Goal: Task Accomplishment & Management: Manage account settings

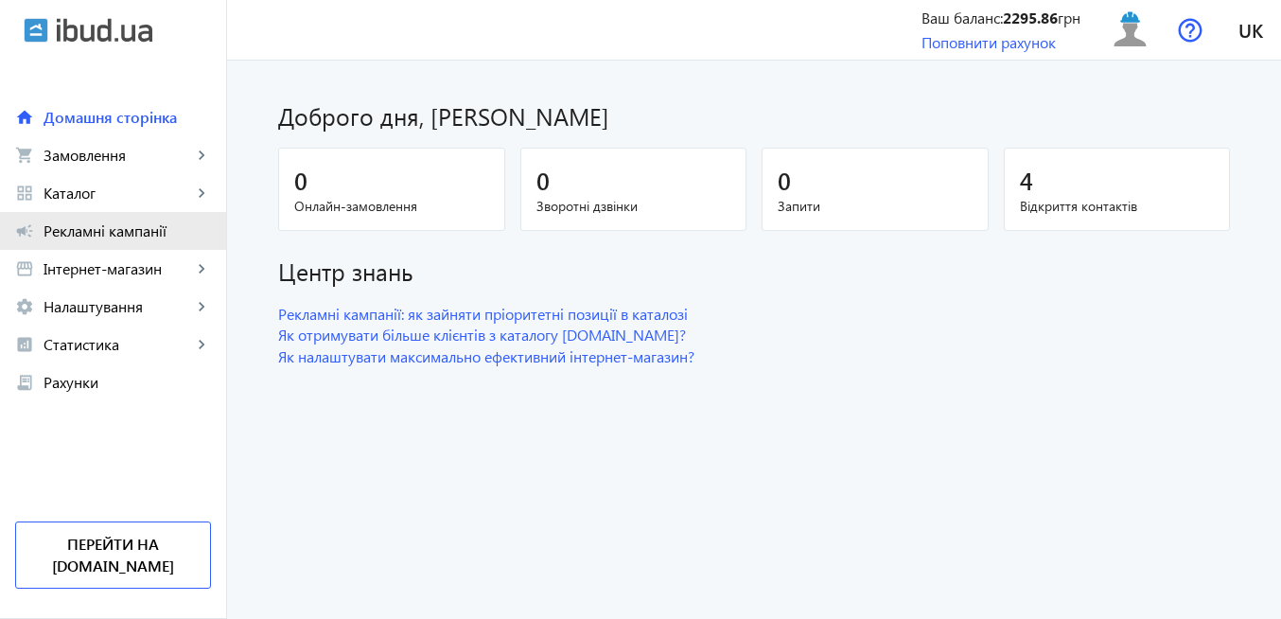
click at [114, 231] on span "Рекламні кампанії" at bounding box center [127, 230] width 167 height 19
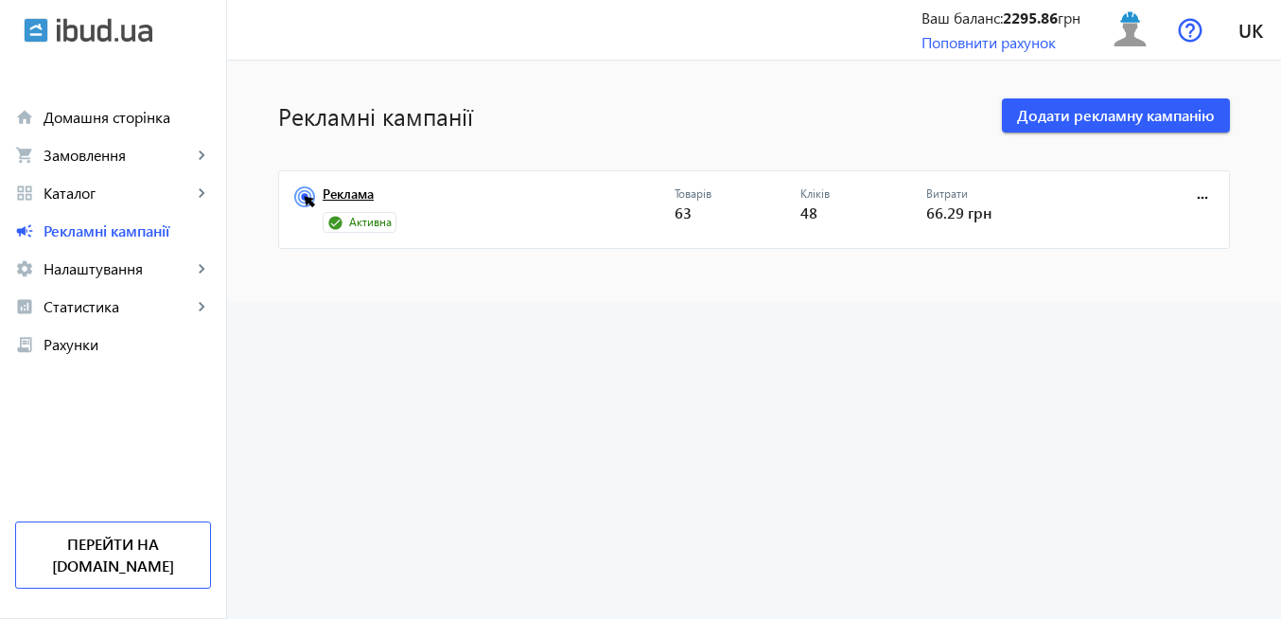
click at [350, 194] on link "Реклама" at bounding box center [499, 199] width 352 height 26
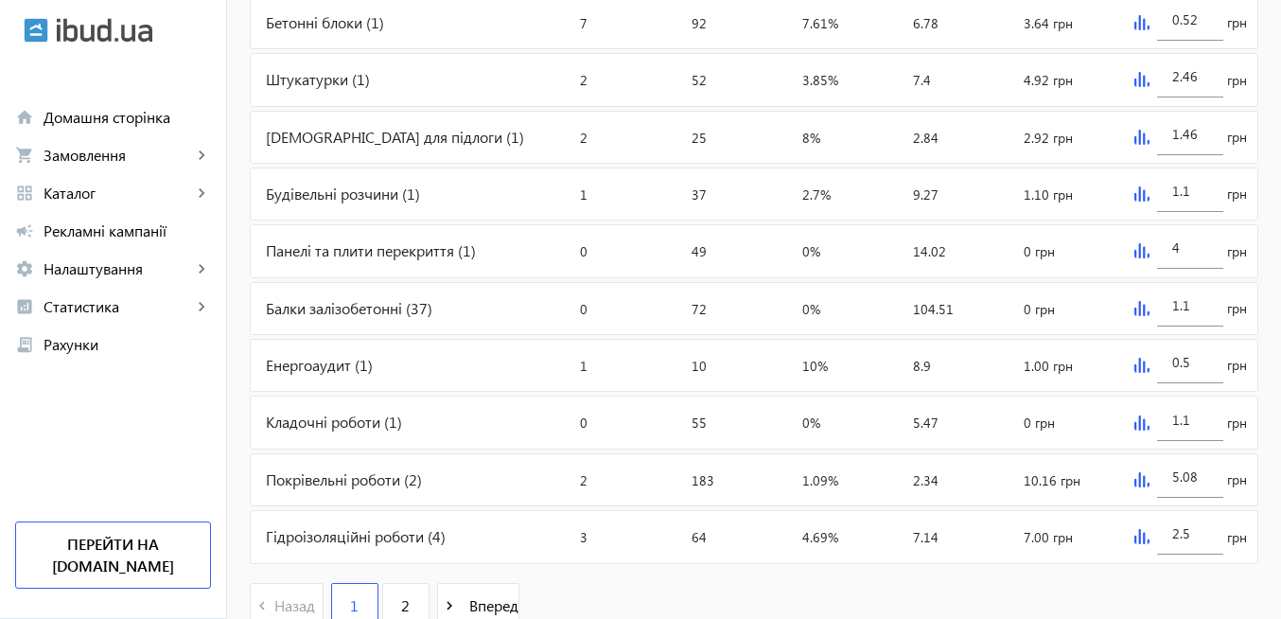
scroll to position [893, 0]
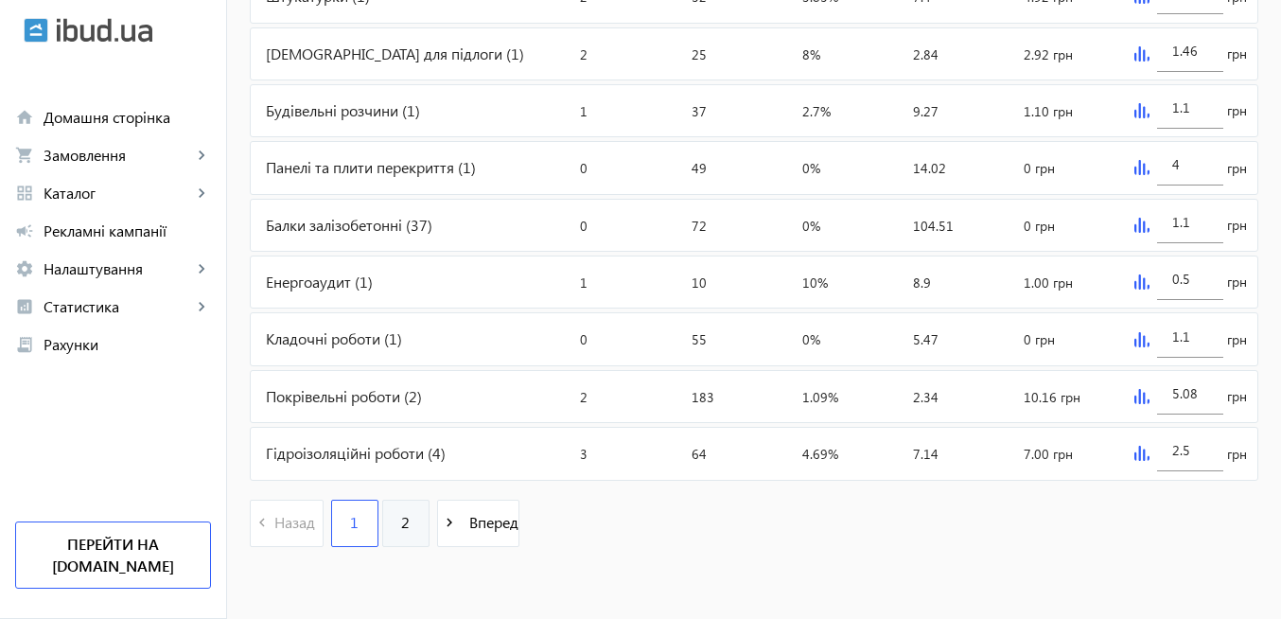
click at [401, 533] on span "2" at bounding box center [405, 522] width 9 height 21
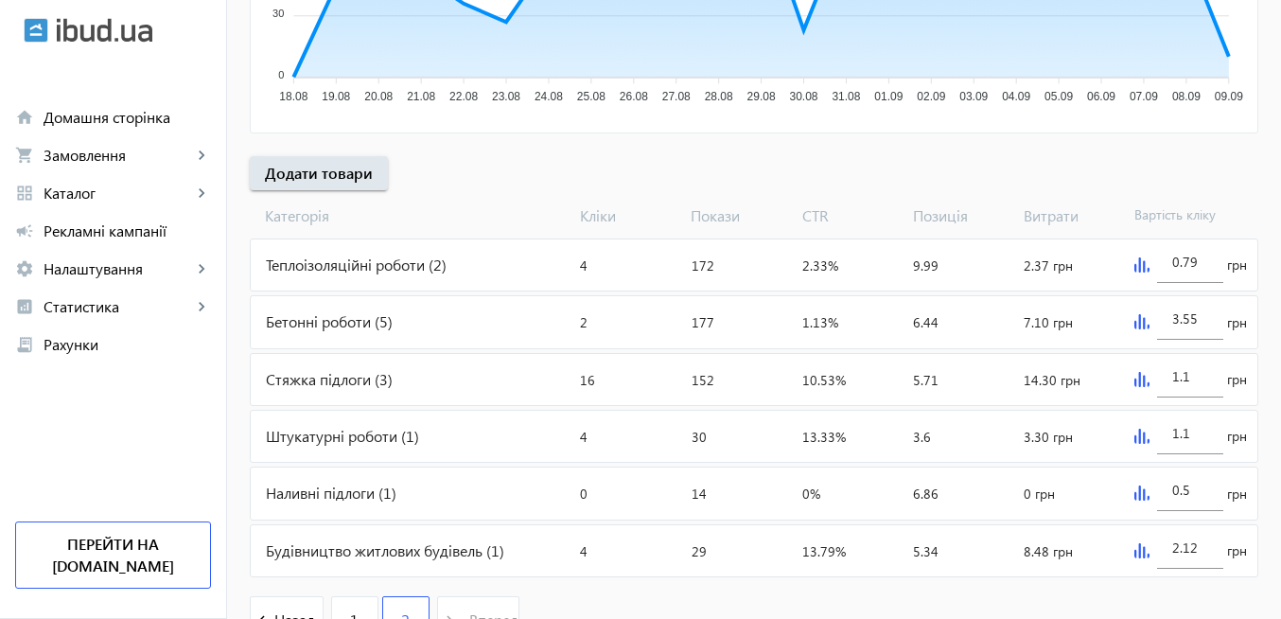
scroll to position [664, 0]
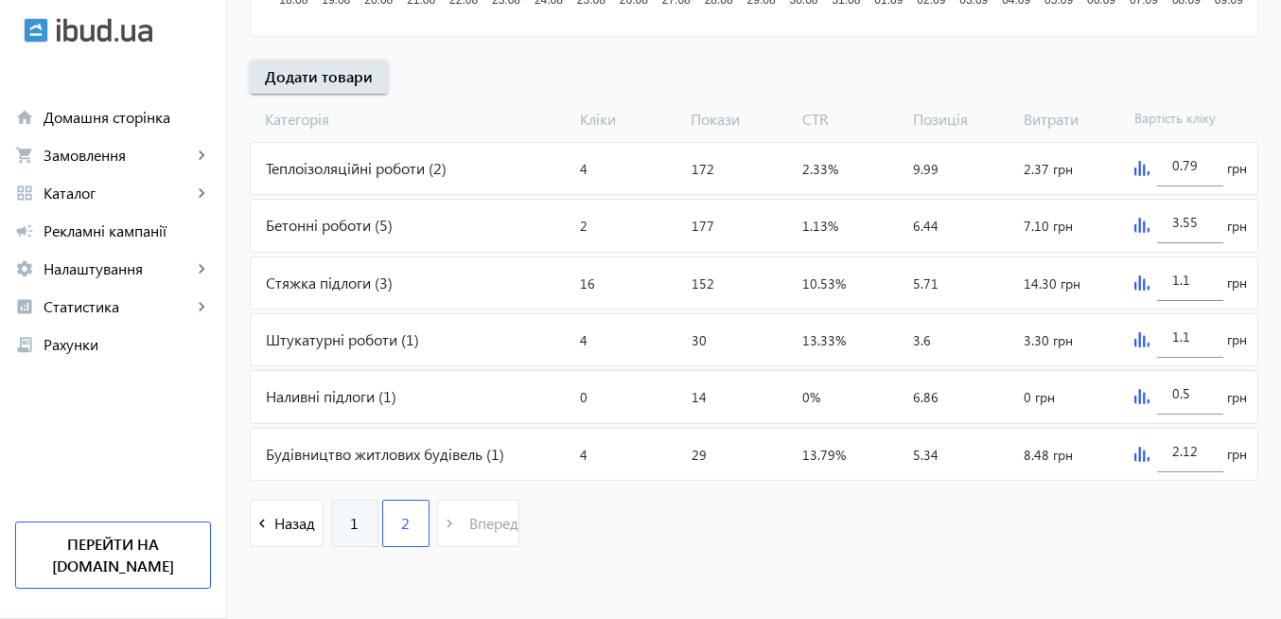
click at [350, 526] on span "1" at bounding box center [354, 523] width 9 height 21
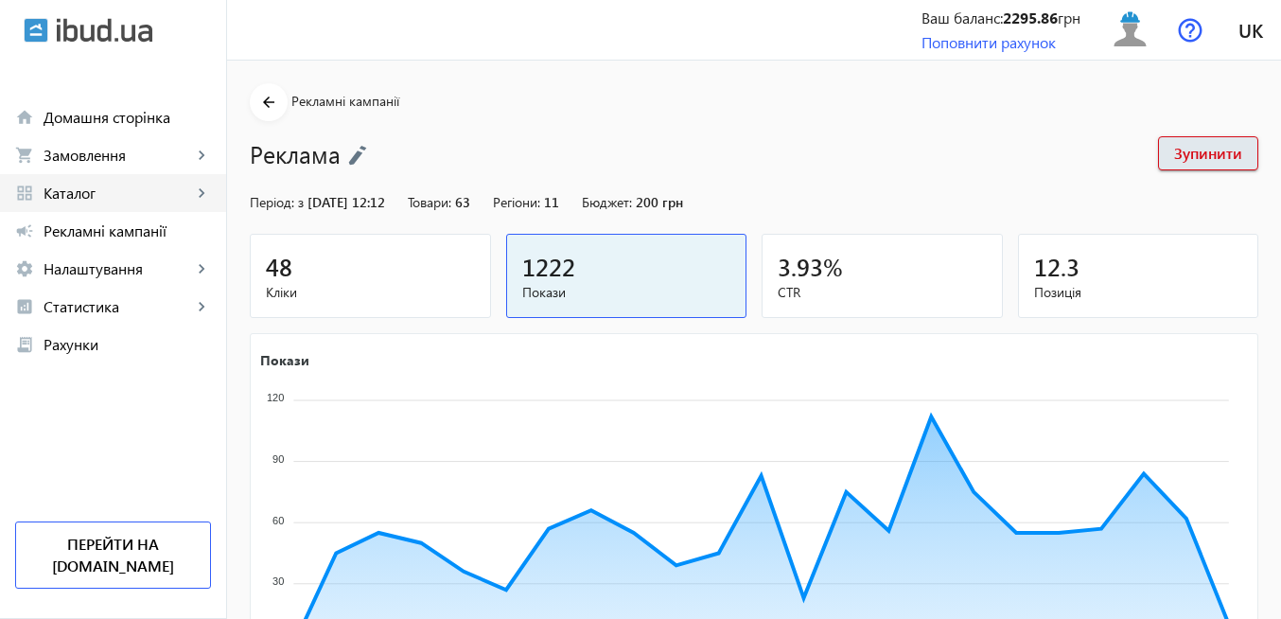
click at [136, 193] on span "Каталог" at bounding box center [118, 193] width 149 height 19
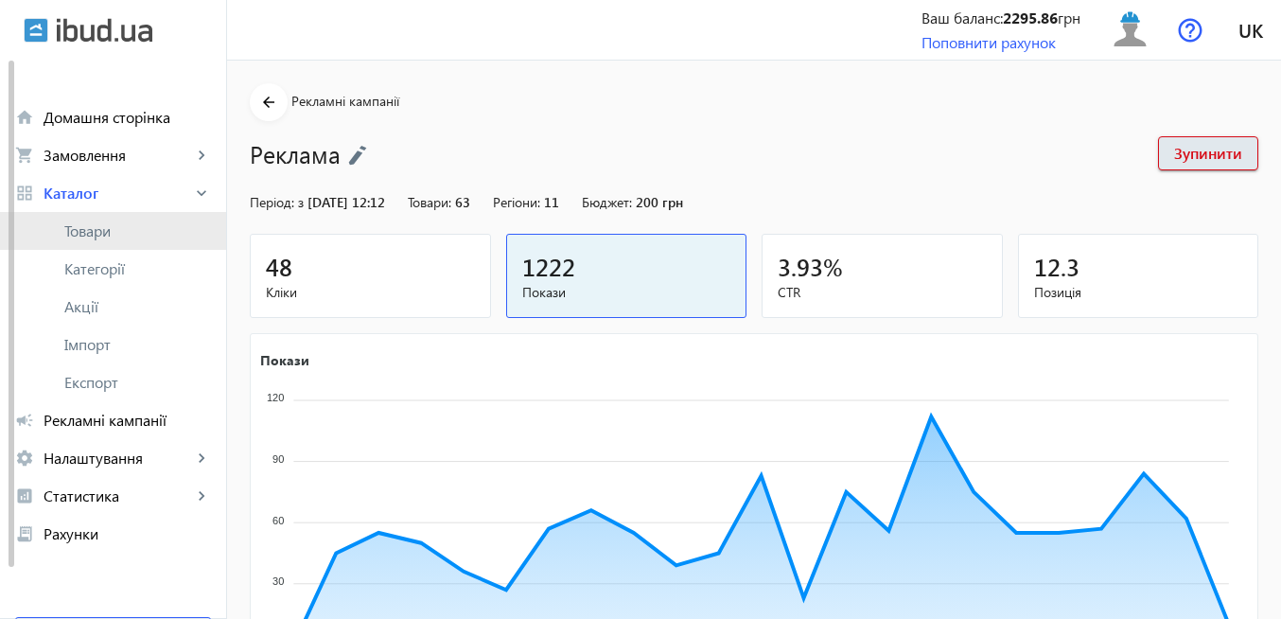
click at [122, 237] on span "Товари" at bounding box center [137, 230] width 147 height 19
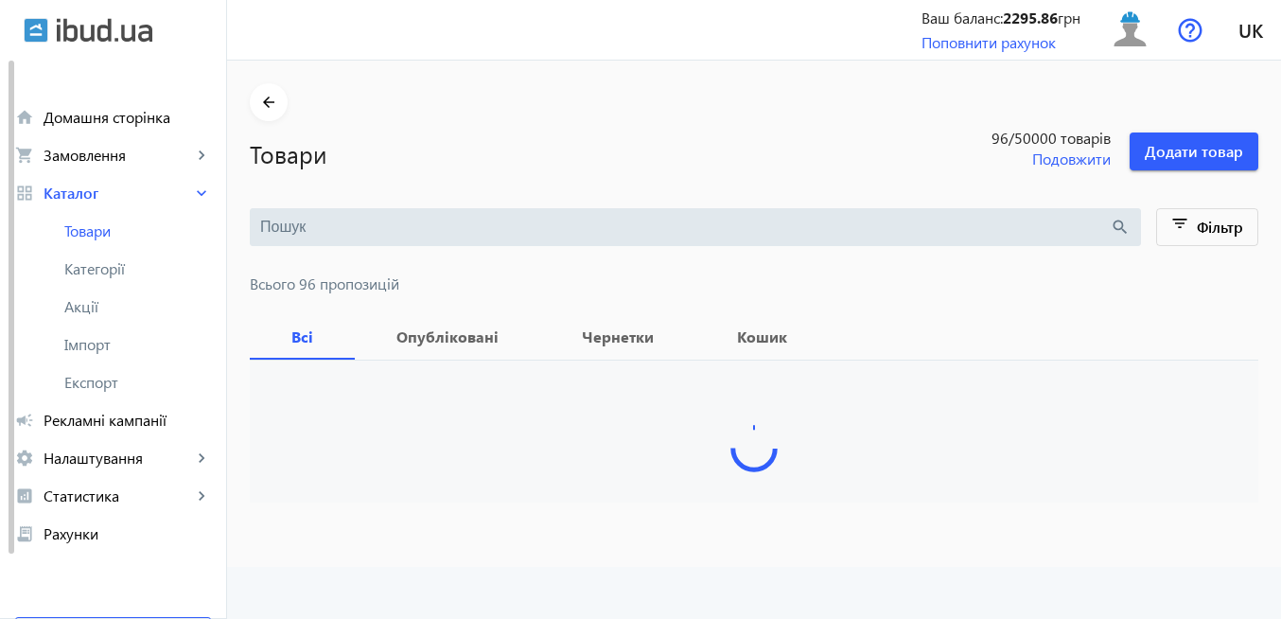
click at [489, 228] on input "search" at bounding box center [685, 227] width 850 height 21
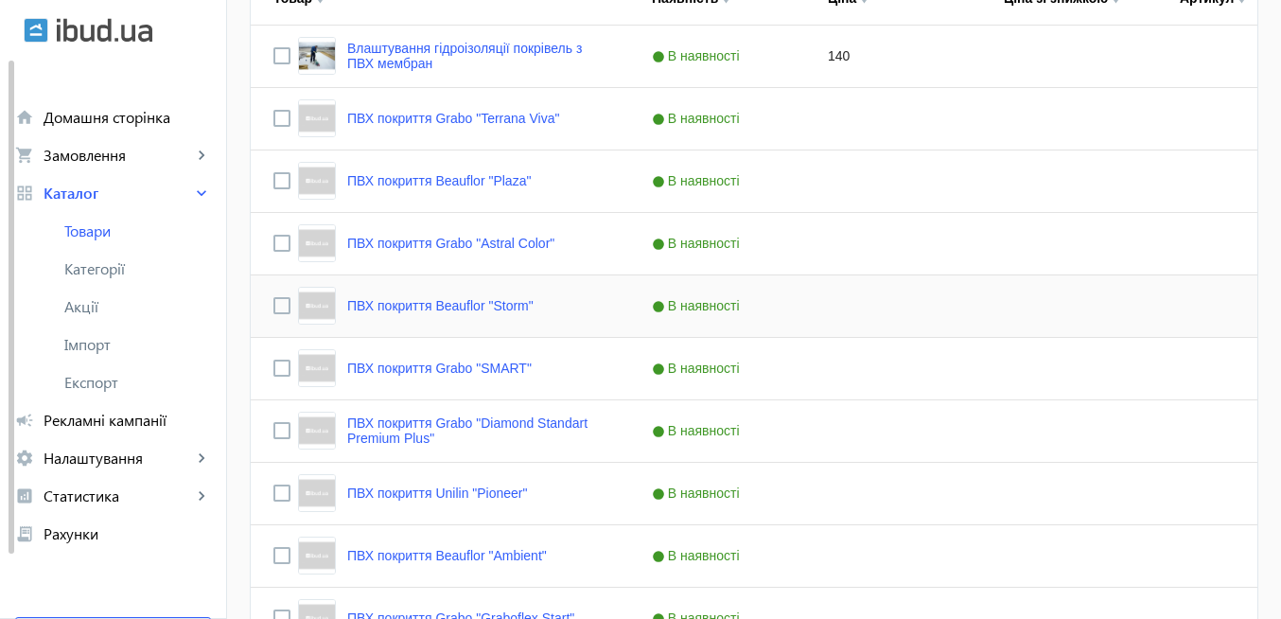
scroll to position [13, 0]
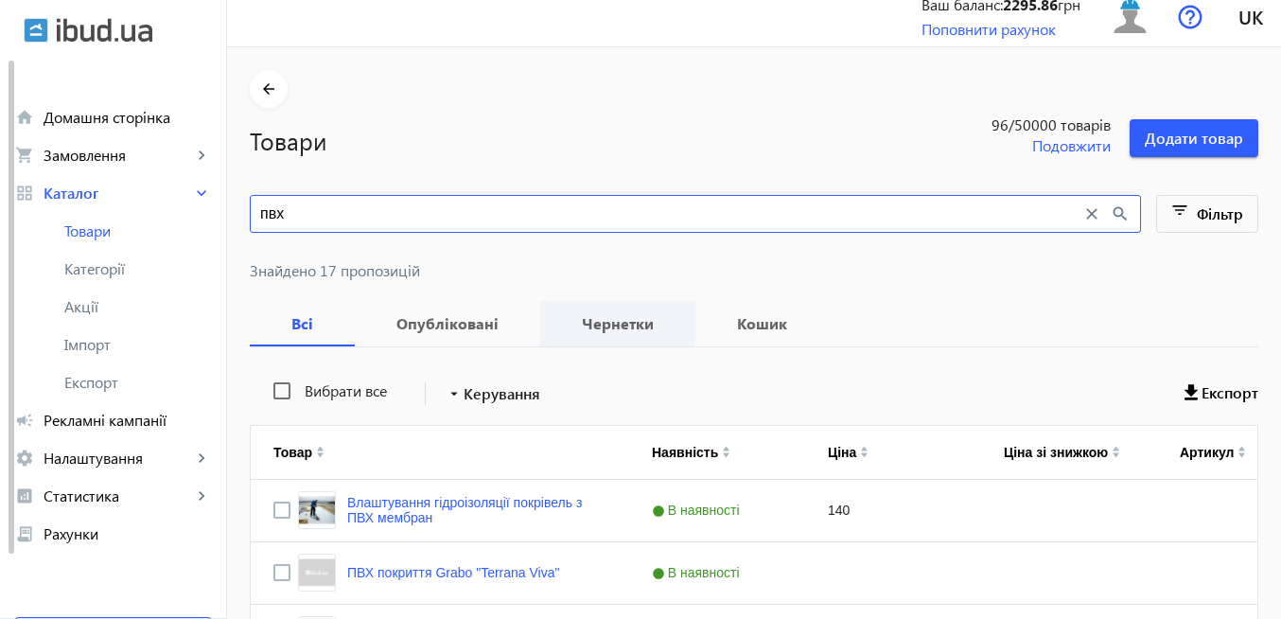
type input "пвх"
click at [570, 324] on b "Чернетки" at bounding box center [618, 323] width 110 height 15
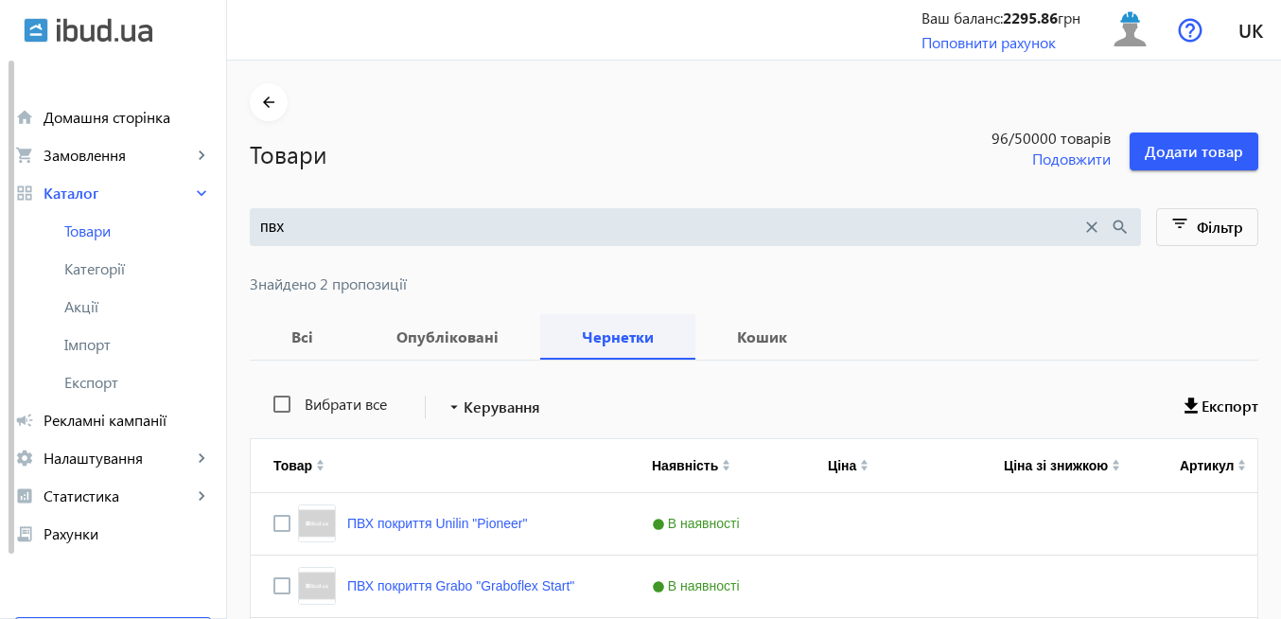
scroll to position [115, 0]
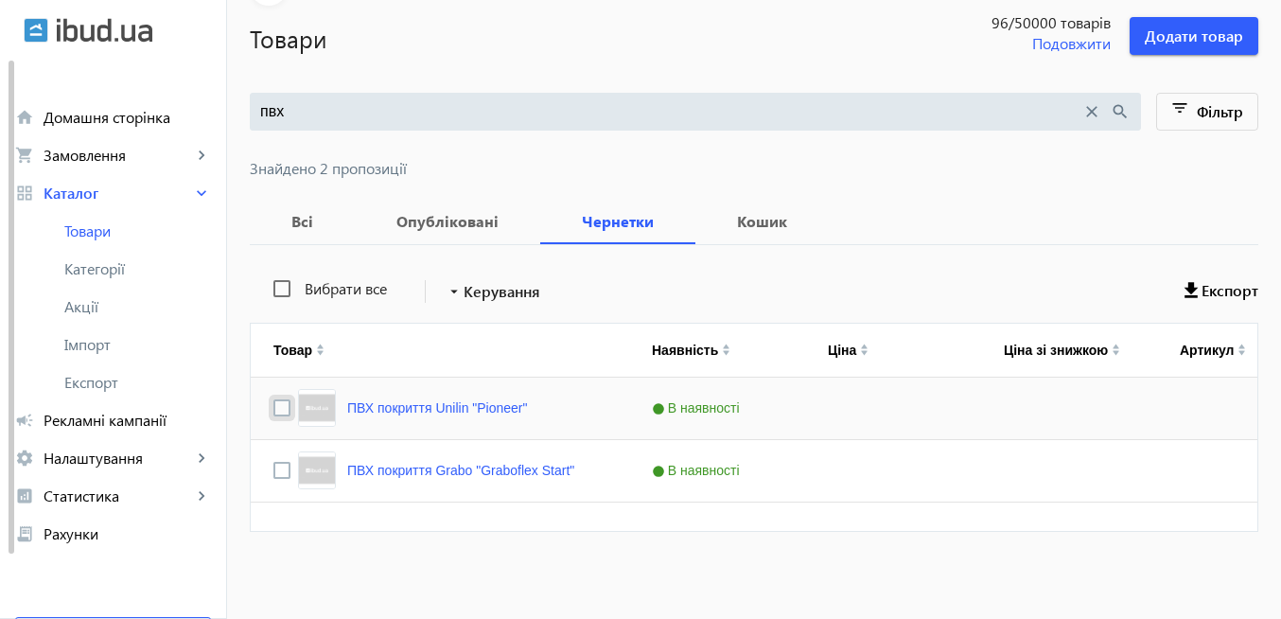
click at [274, 412] on input "Press Space to toggle row selection (unchecked)" at bounding box center [281, 407] width 17 height 17
checkbox input "true"
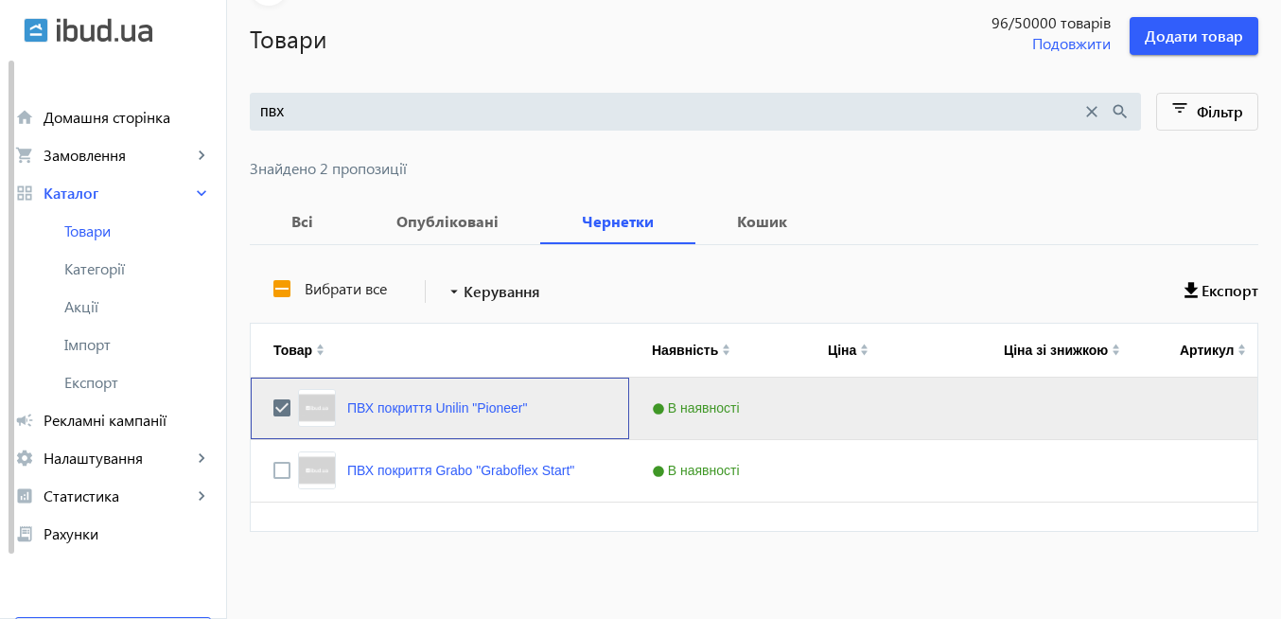
click at [260, 409] on div "ПВХ покриття Unilin "Pioneer"" at bounding box center [440, 407] width 378 height 61
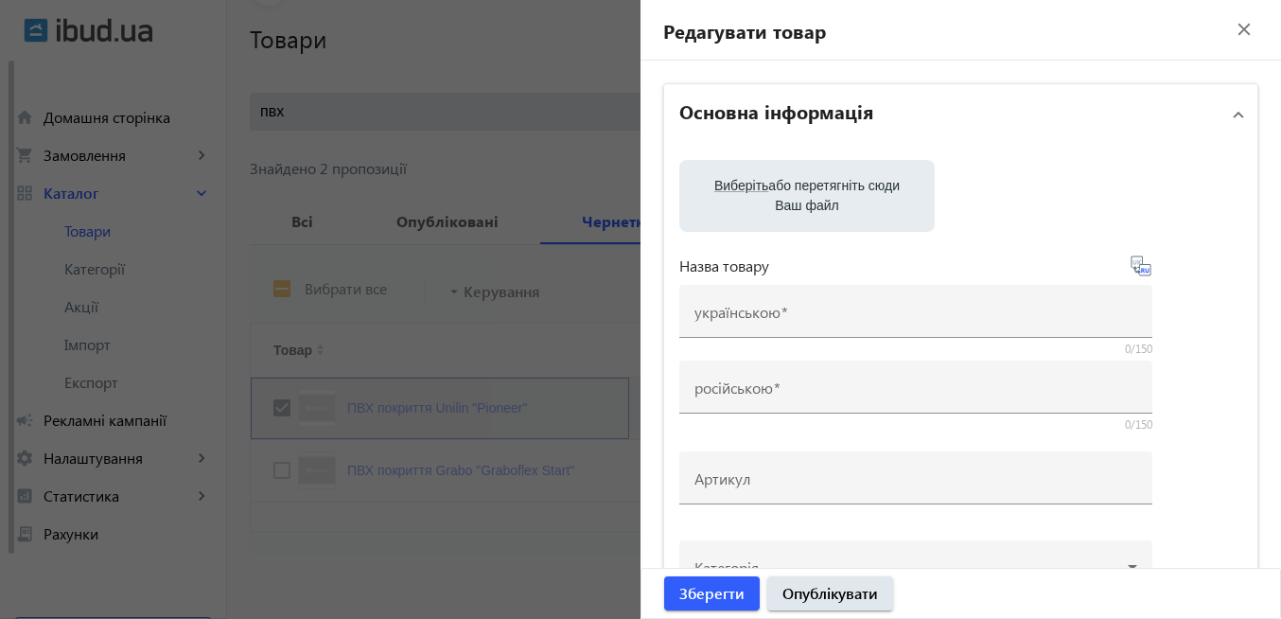
type input "ПВХ покриття Unilin "Pioneer""
type input "ПВХ покрытие Unilin "Pioneer""
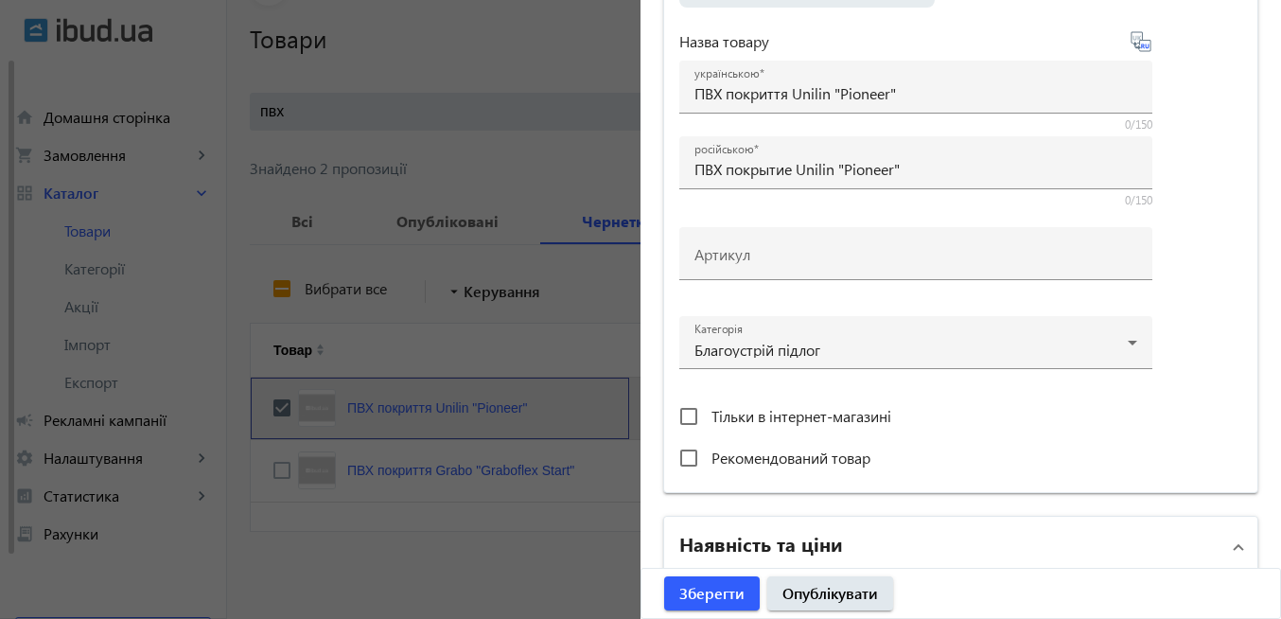
scroll to position [0, 0]
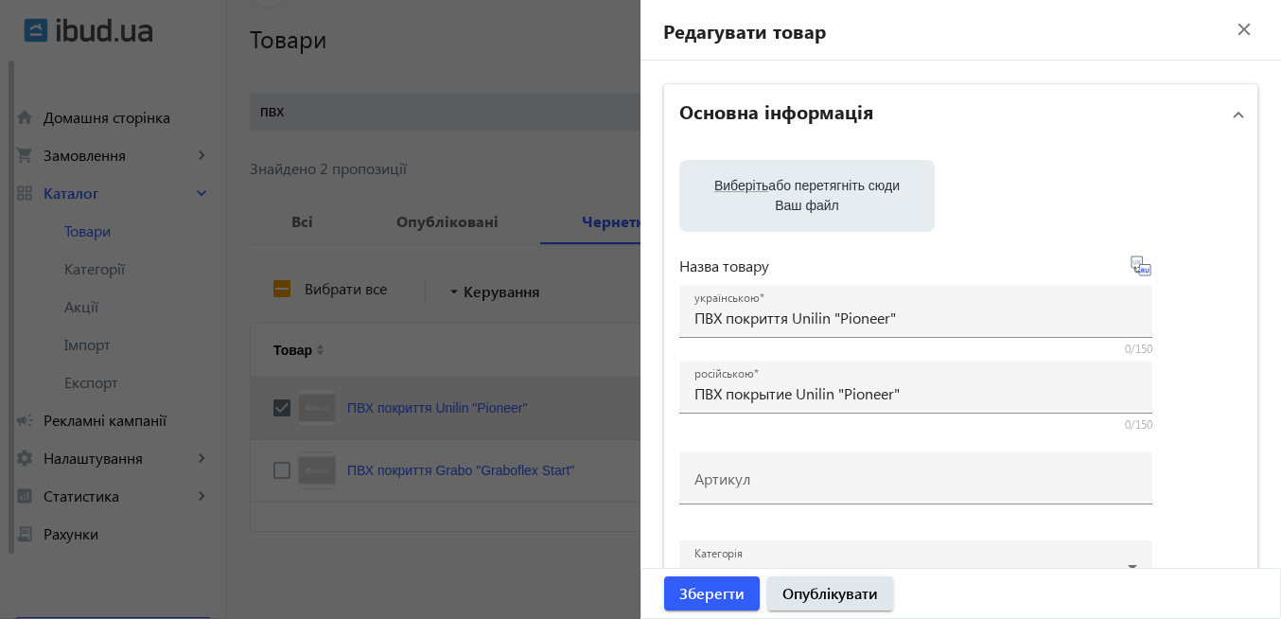
click at [1230, 40] on mat-icon "close" at bounding box center [1244, 29] width 28 height 28
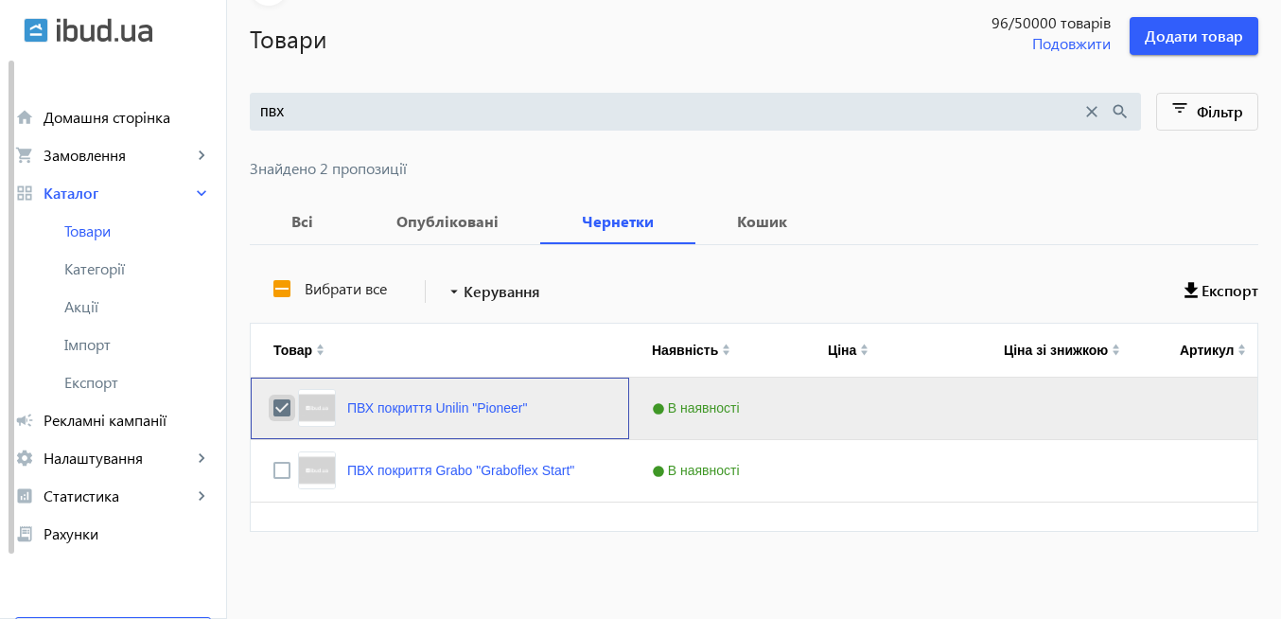
click at [273, 405] on input "Press Space to toggle row selection (checked)" at bounding box center [281, 407] width 17 height 17
checkbox input "false"
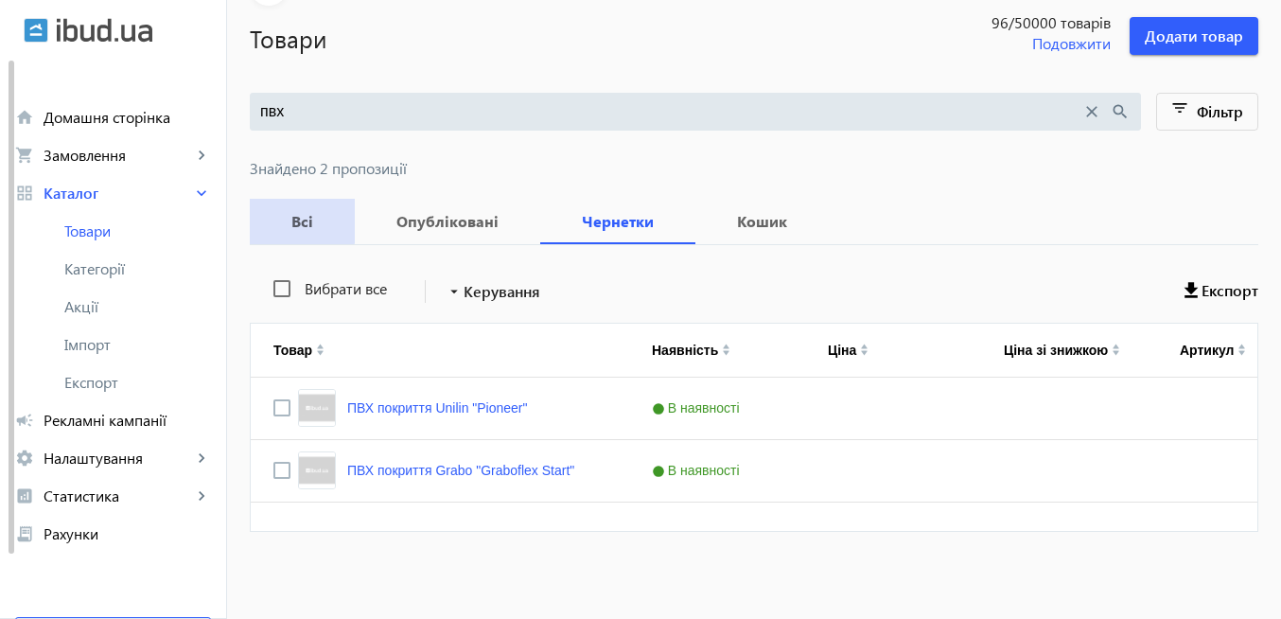
click at [278, 220] on b "Всі" at bounding box center [302, 221] width 60 height 15
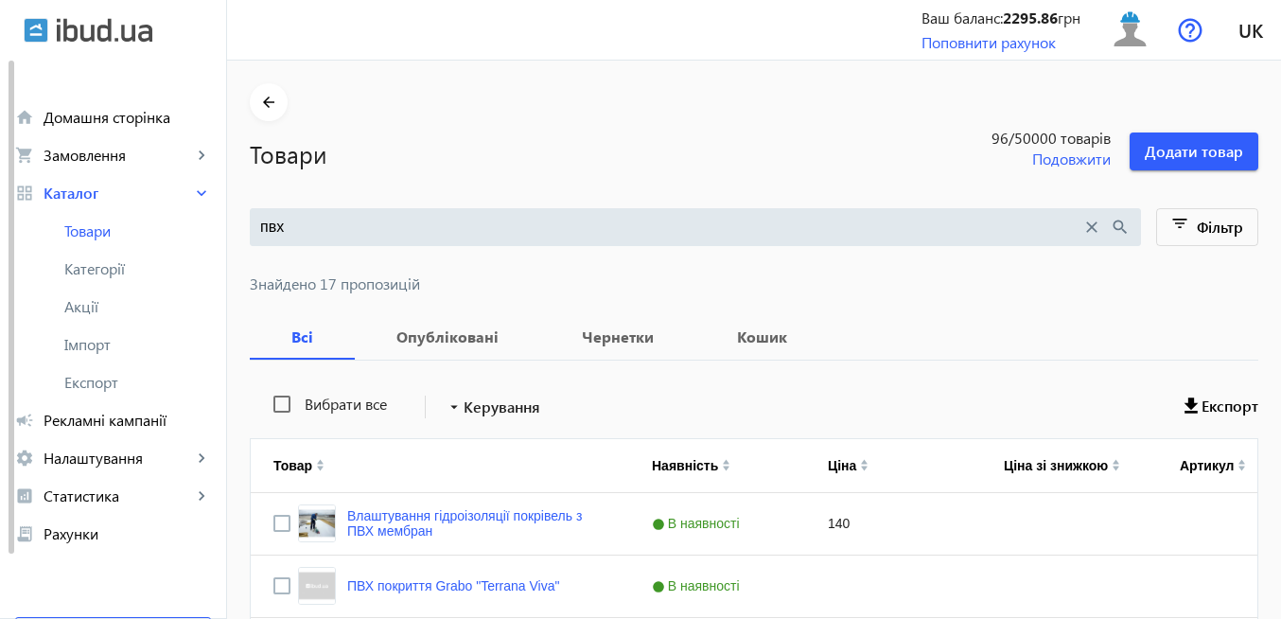
click at [1088, 230] on mat-icon "close" at bounding box center [1091, 227] width 21 height 21
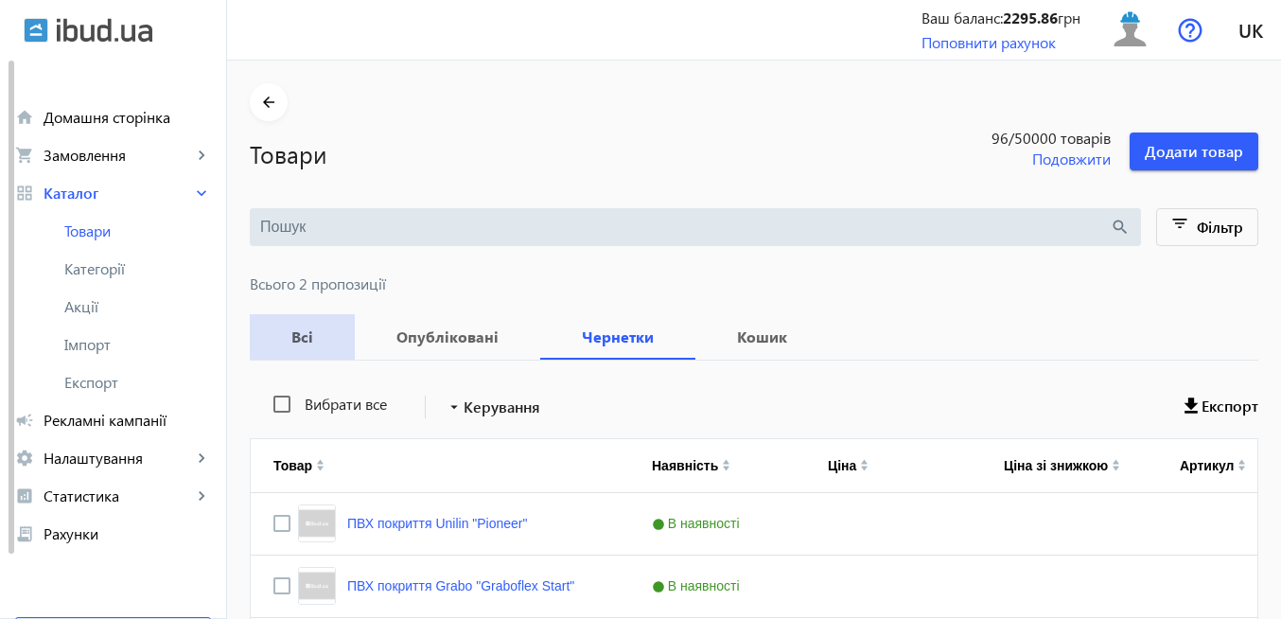
click at [296, 340] on b "Всі" at bounding box center [302, 336] width 60 height 15
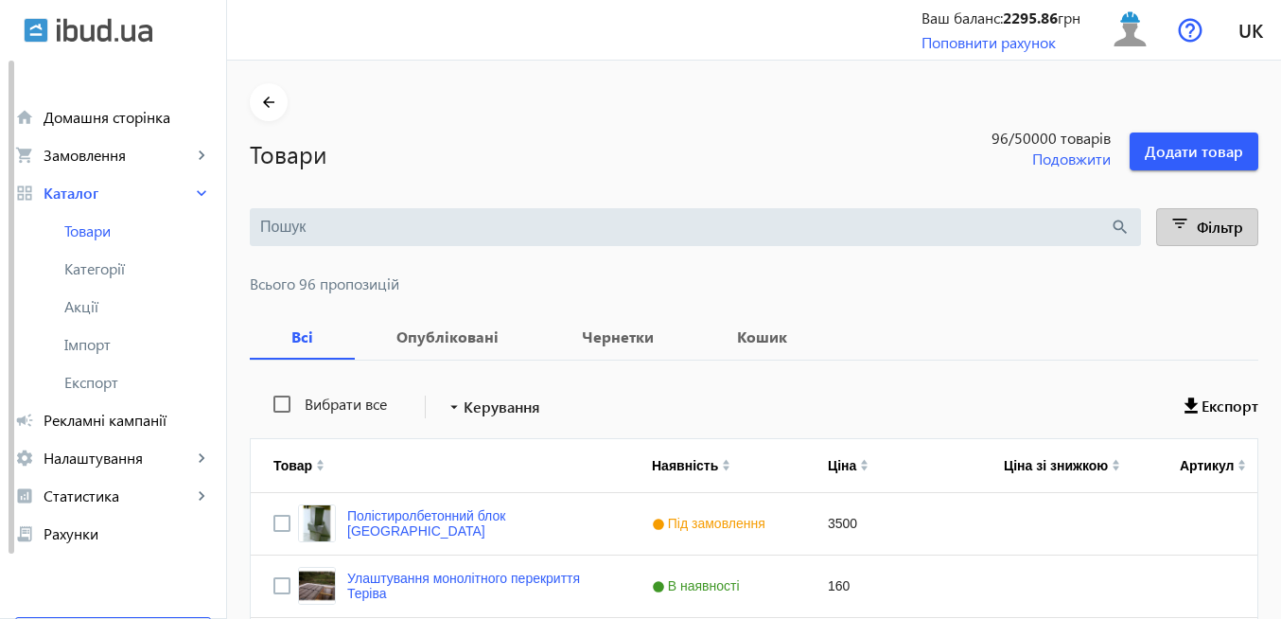
click at [1174, 232] on mat-icon "filter_list" at bounding box center [1180, 227] width 26 height 26
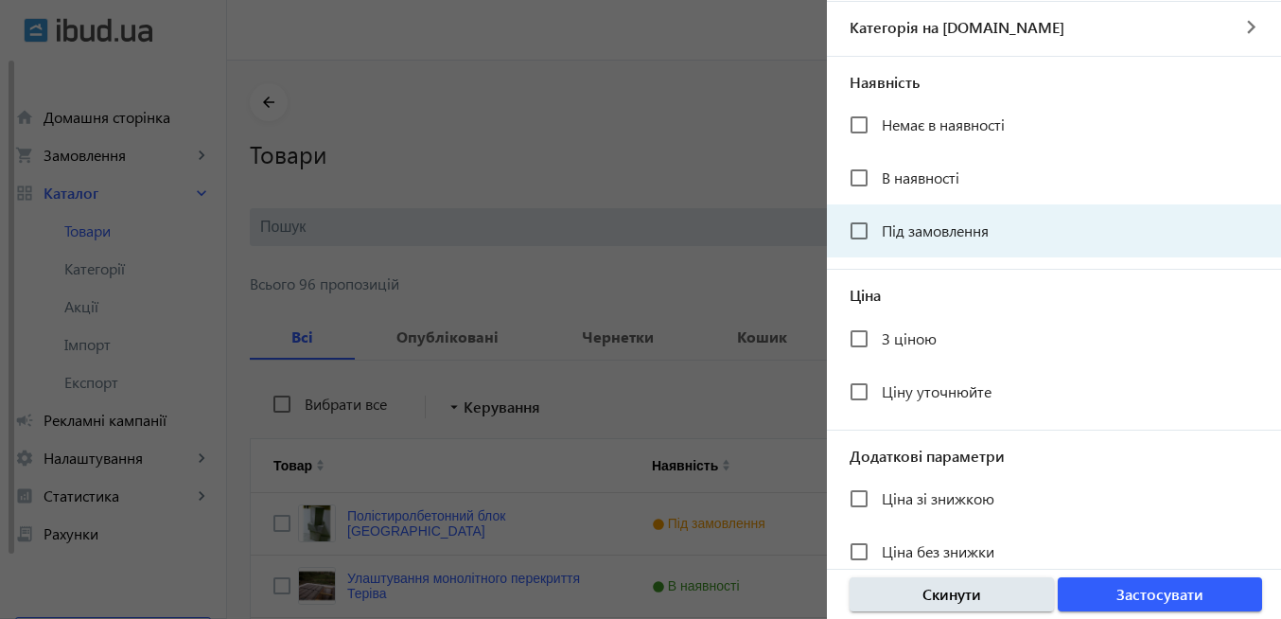
scroll to position [420, 0]
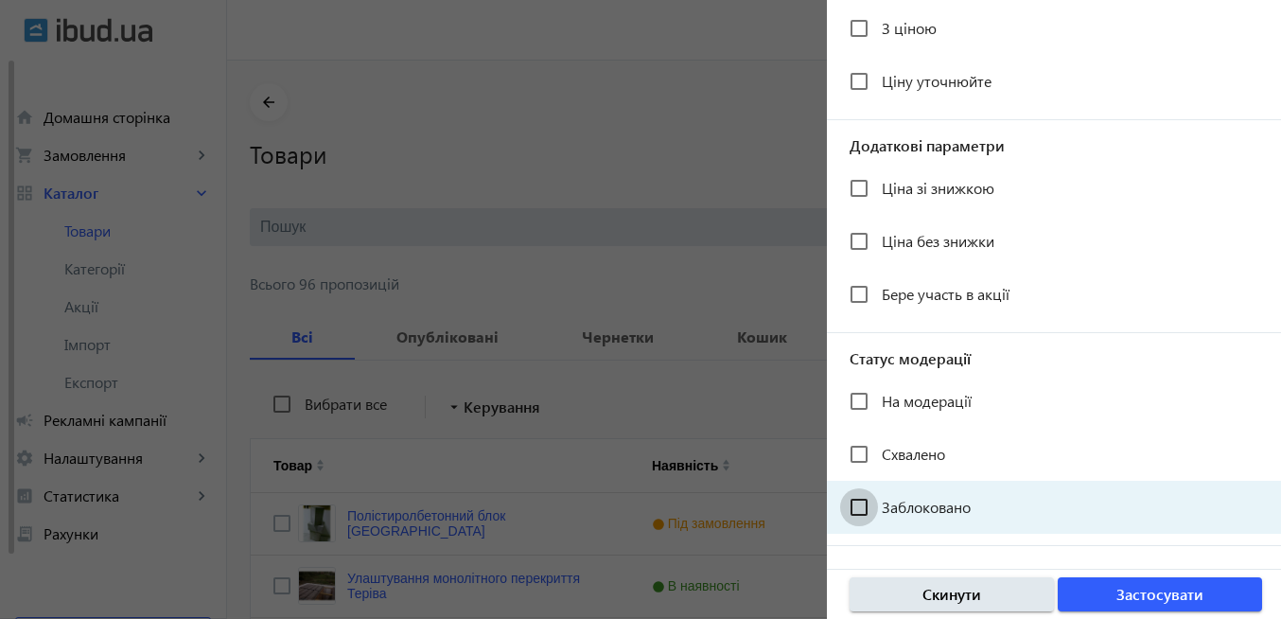
click at [865, 504] on input "Заблоковано" at bounding box center [859, 507] width 38 height 38
checkbox input "true"
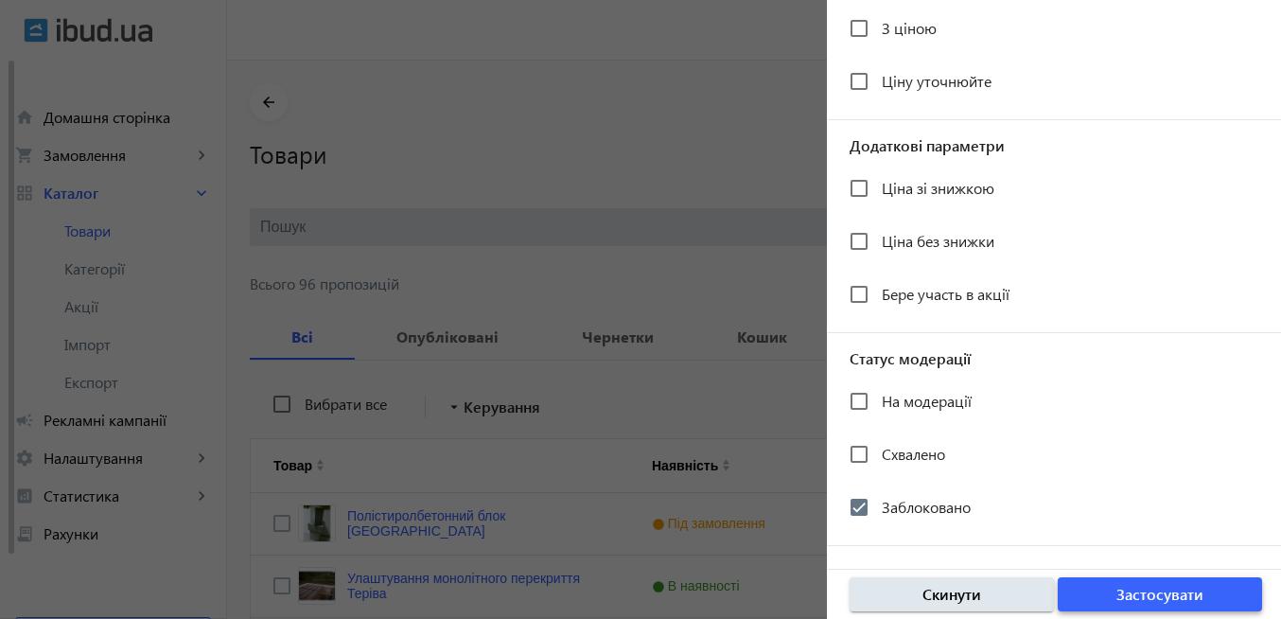
click at [1188, 587] on span "Застосувати" at bounding box center [1159, 594] width 87 height 21
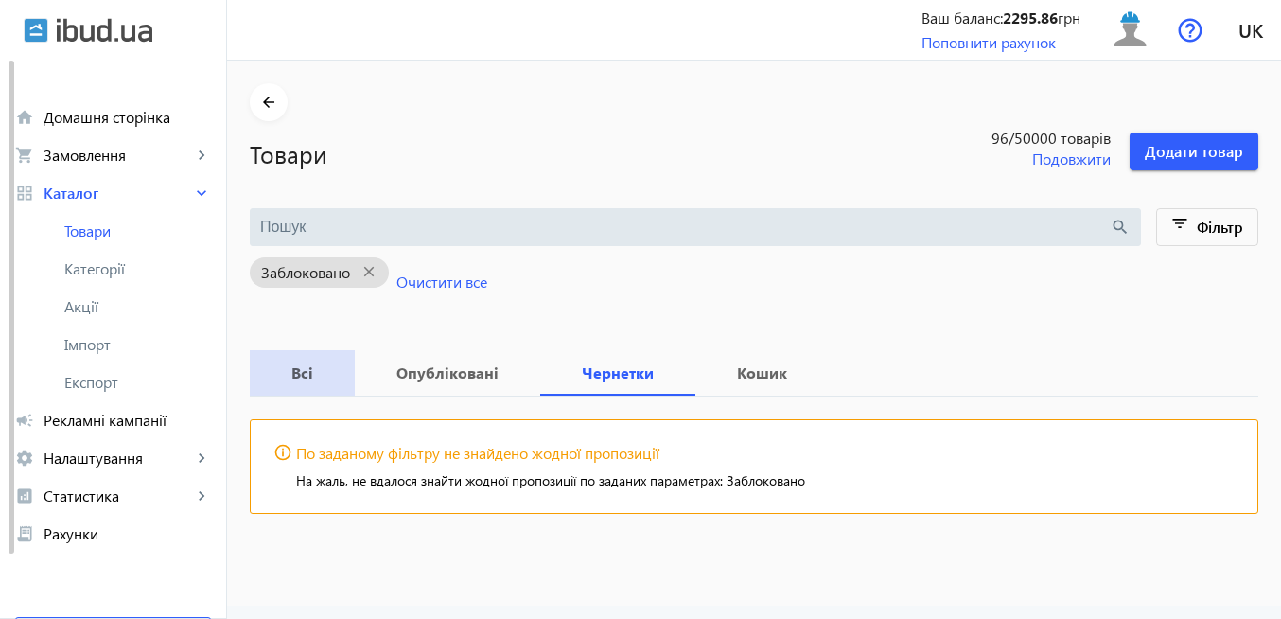
click at [289, 372] on b "Всі" at bounding box center [302, 372] width 60 height 15
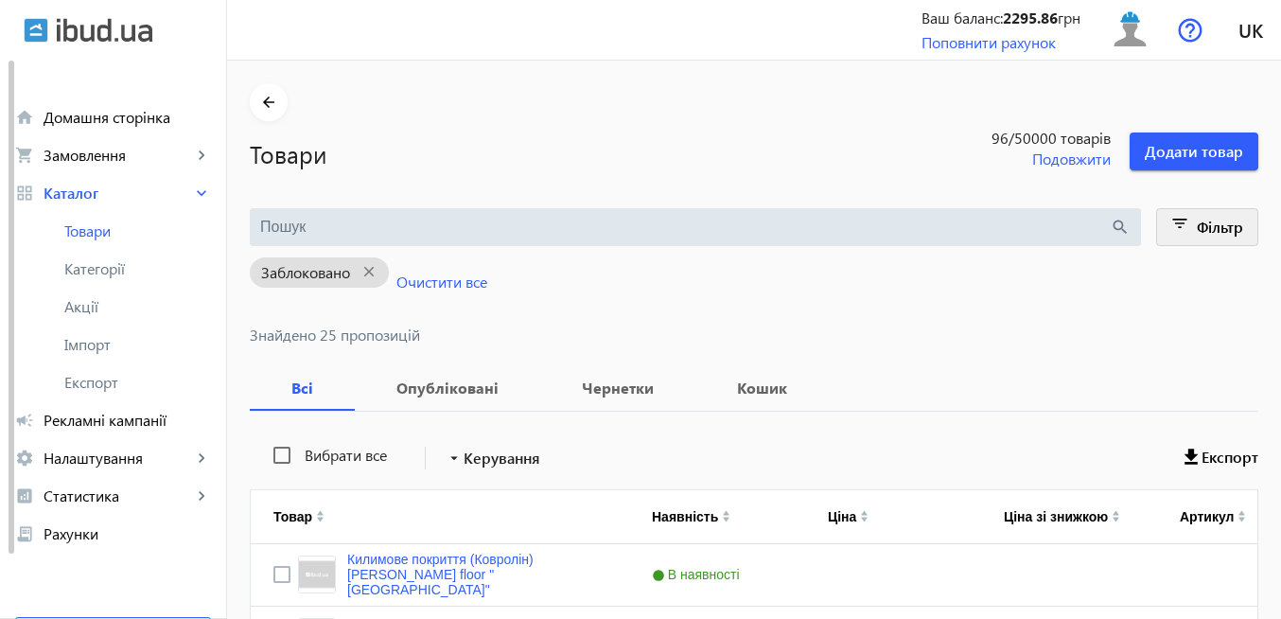
click at [1184, 225] on mat-icon "filter_list" at bounding box center [1180, 227] width 26 height 26
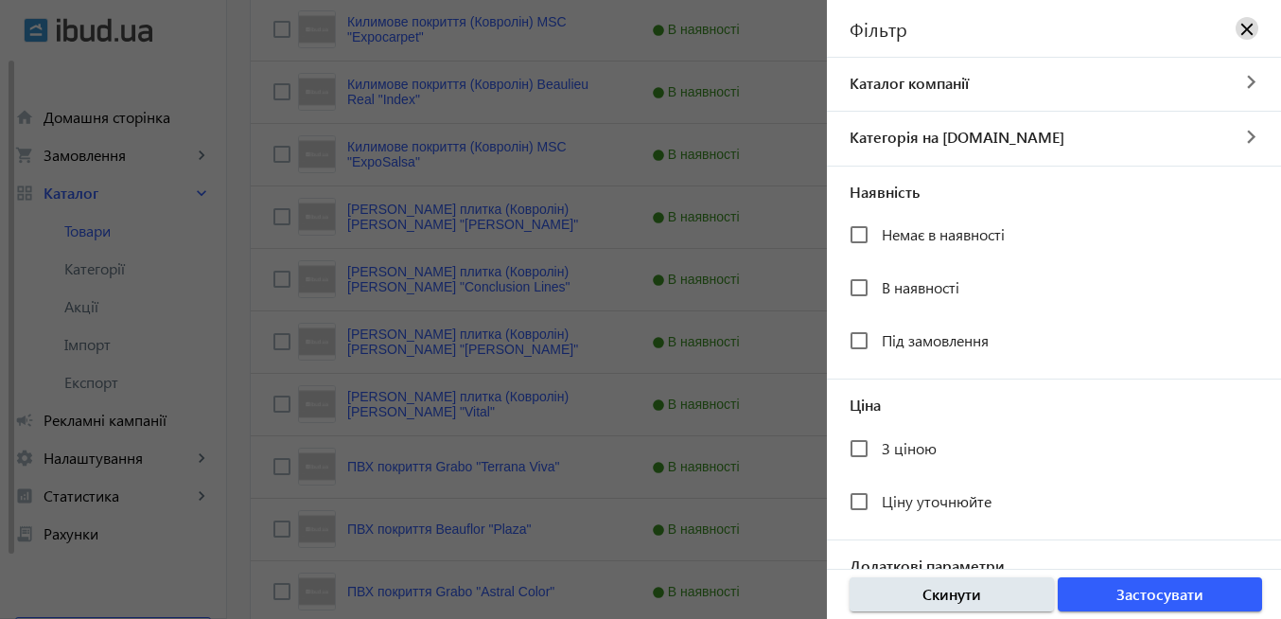
click at [1237, 34] on mat-icon "close" at bounding box center [1246, 28] width 19 height 19
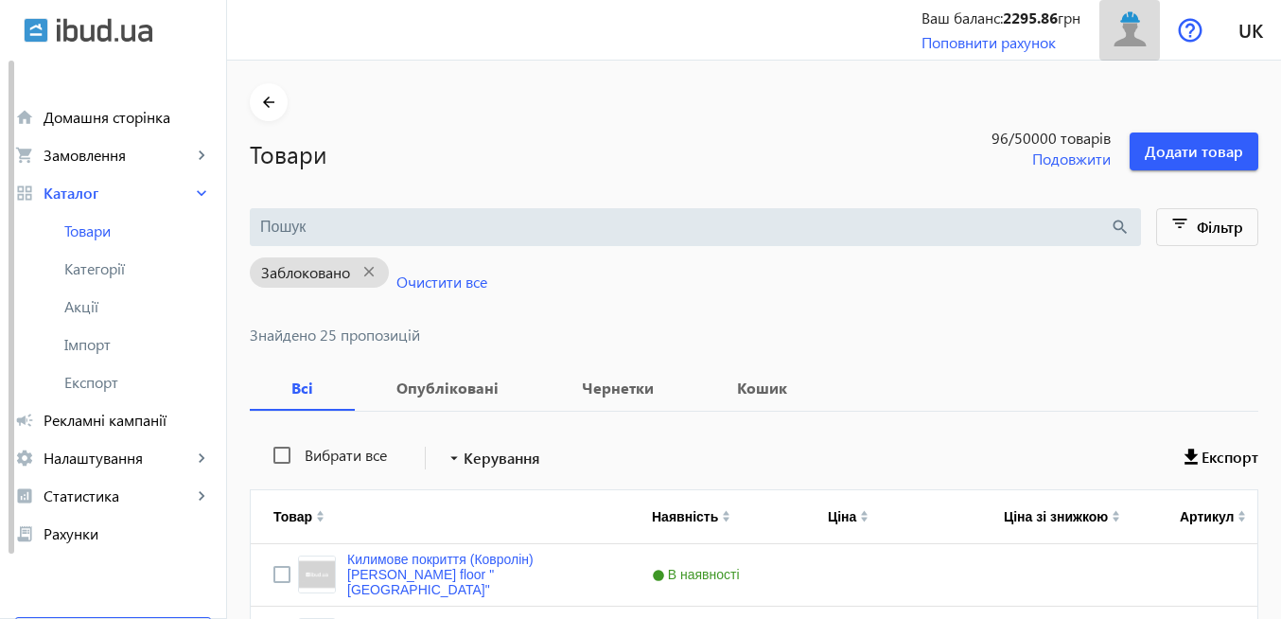
click at [1125, 39] on img at bounding box center [1130, 30] width 43 height 43
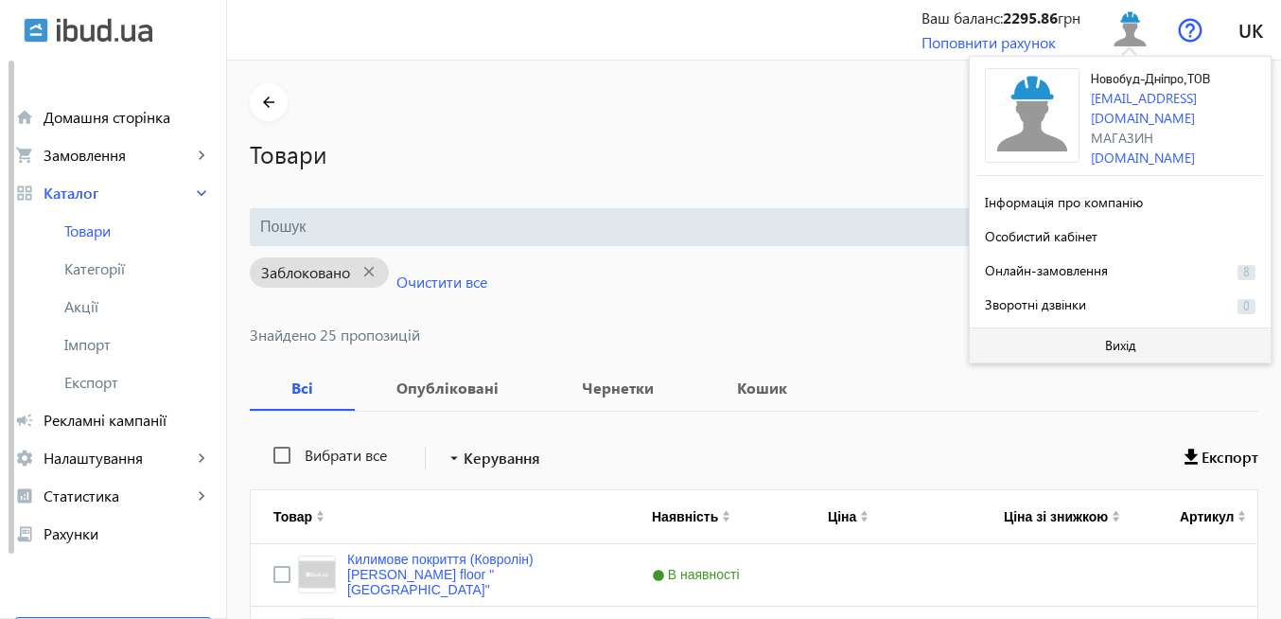
click at [1145, 342] on span at bounding box center [1120, 345] width 301 height 45
